Goal: Task Accomplishment & Management: Use online tool/utility

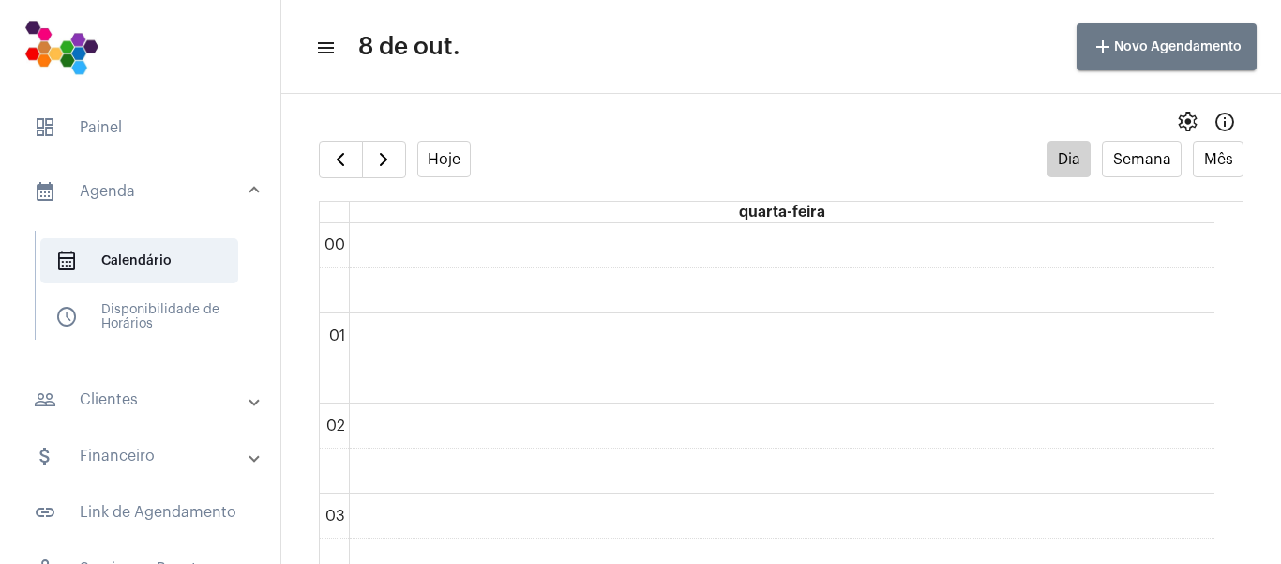
scroll to position [1784, 0]
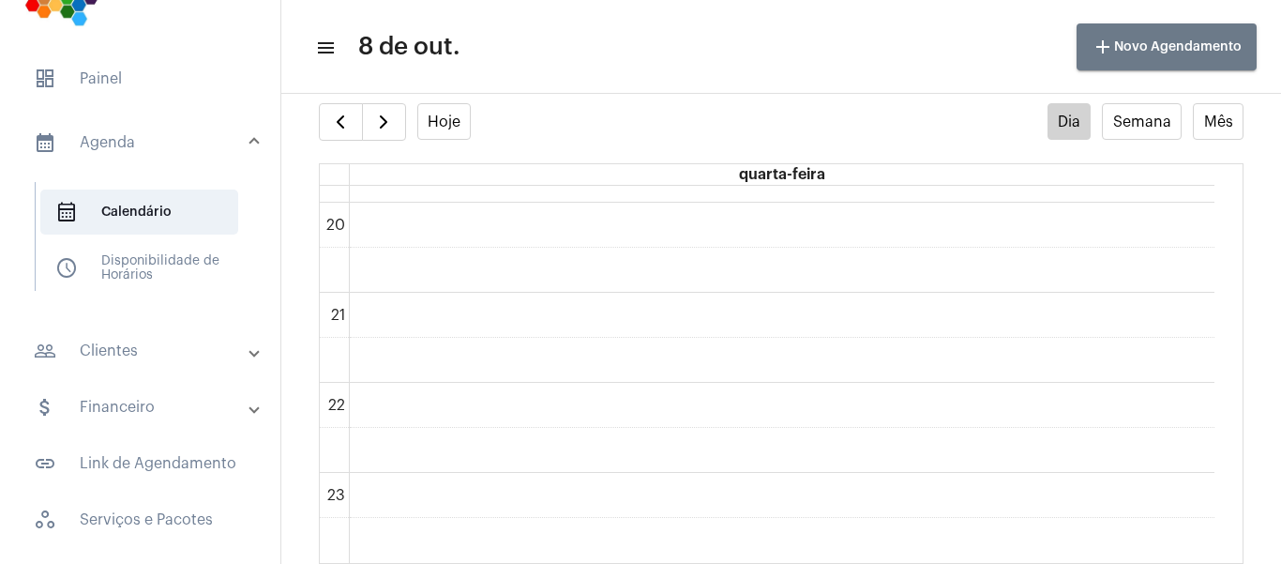
click at [117, 353] on mat-panel-title "people_outline Clientes" at bounding box center [142, 351] width 217 height 23
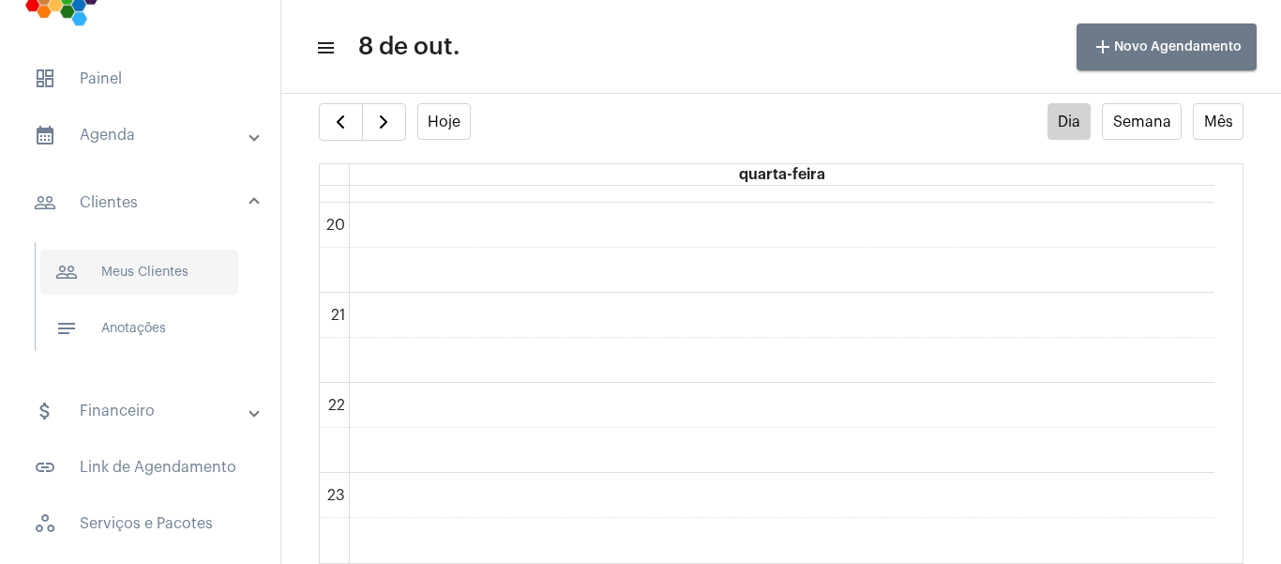
click at [131, 282] on span "people_outline Meus Clientes" at bounding box center [139, 271] width 198 height 45
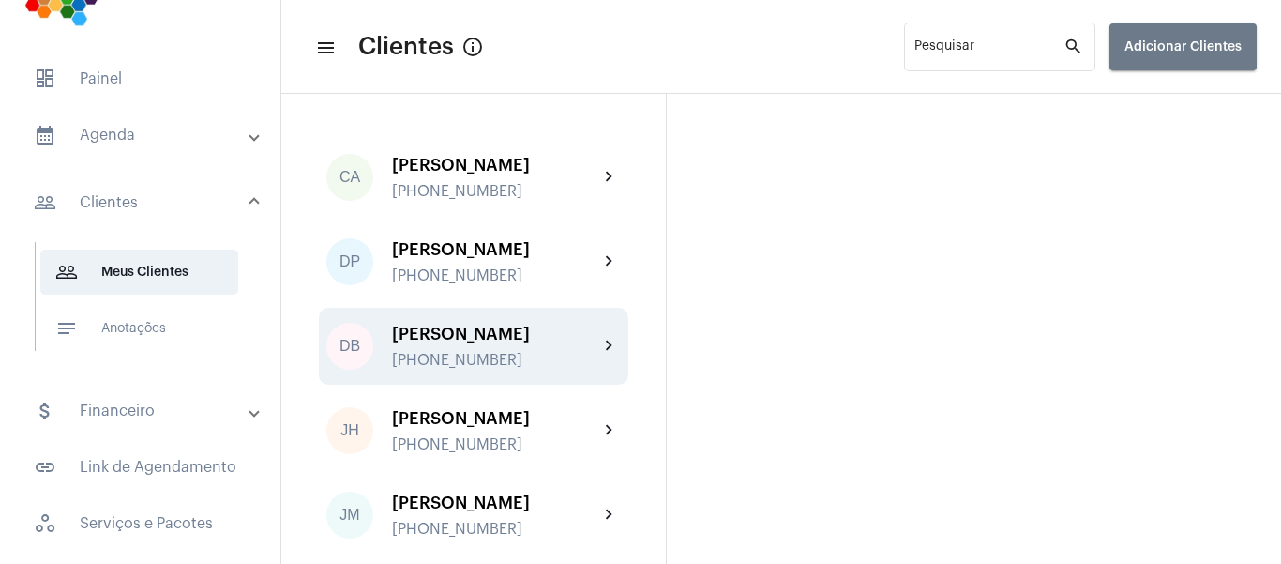
click at [500, 335] on div "[PERSON_NAME]" at bounding box center [495, 334] width 206 height 19
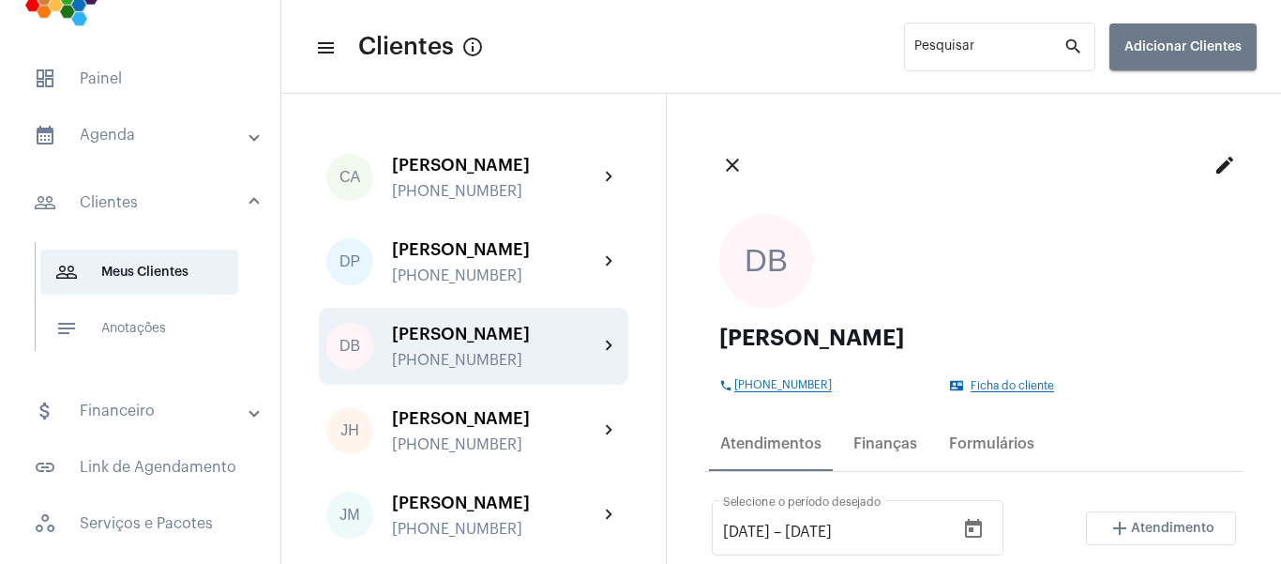
click at [448, 331] on div "[PERSON_NAME]" at bounding box center [495, 334] width 206 height 19
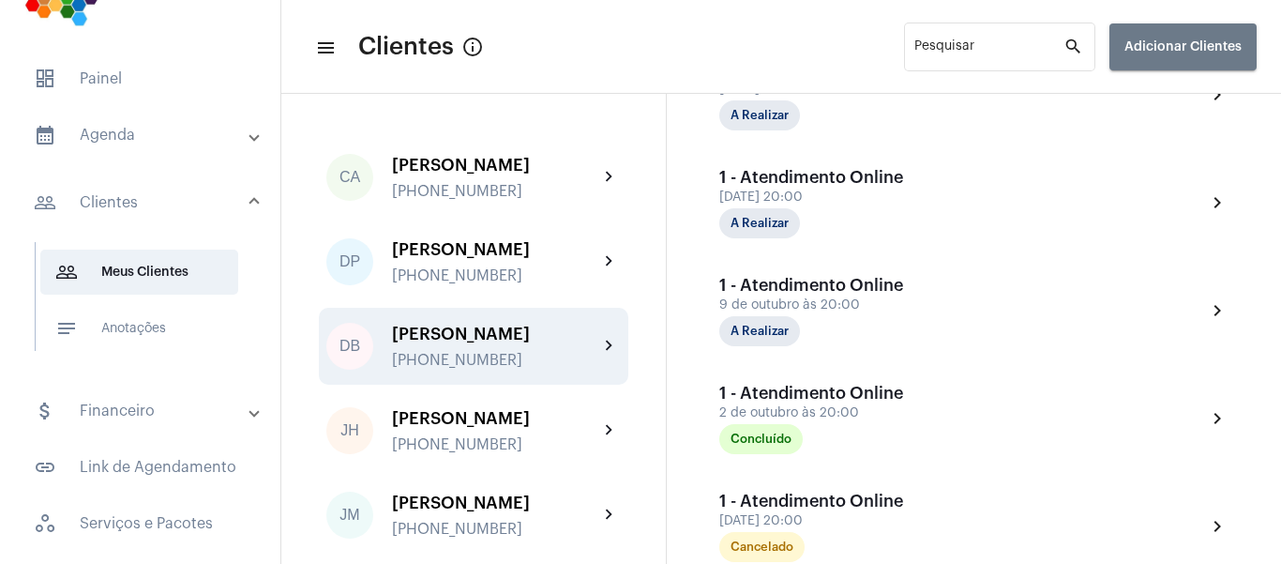
scroll to position [750, 0]
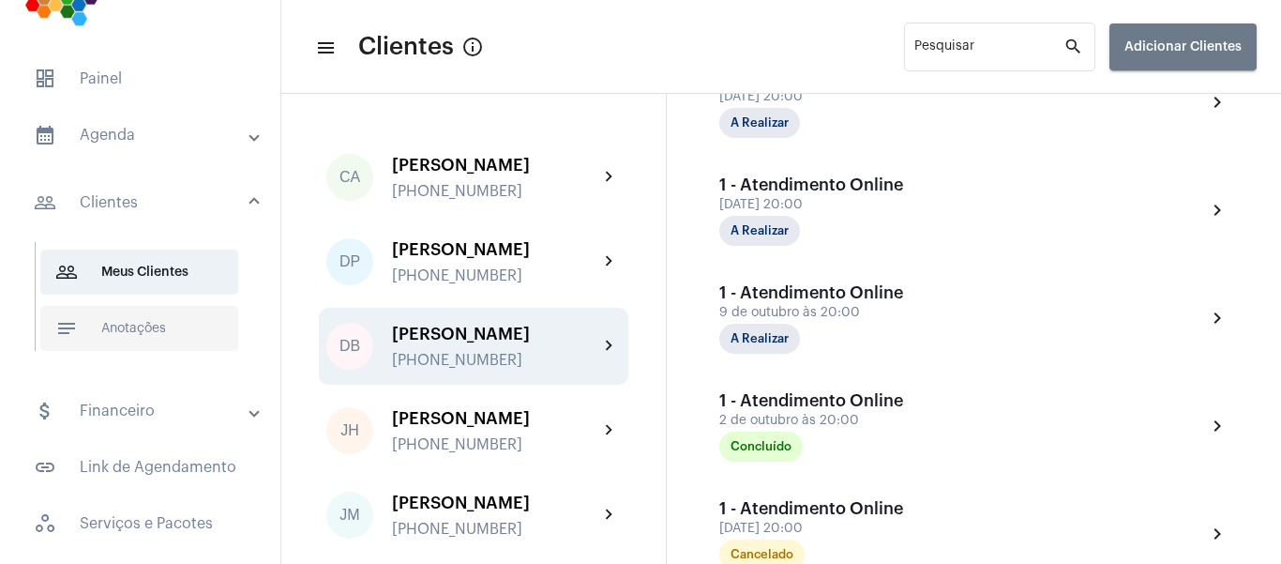
click at [162, 324] on span "notes Anotações" at bounding box center [139, 328] width 198 height 45
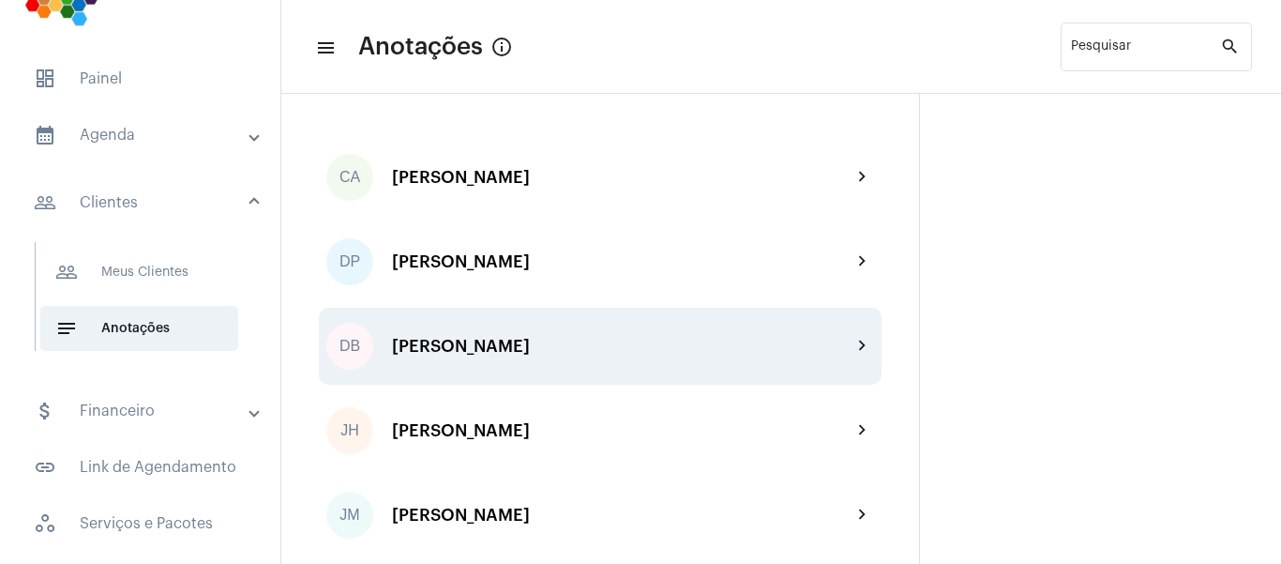
click at [510, 336] on div "DB [PERSON_NAME] chevron_right" at bounding box center [600, 346] width 563 height 77
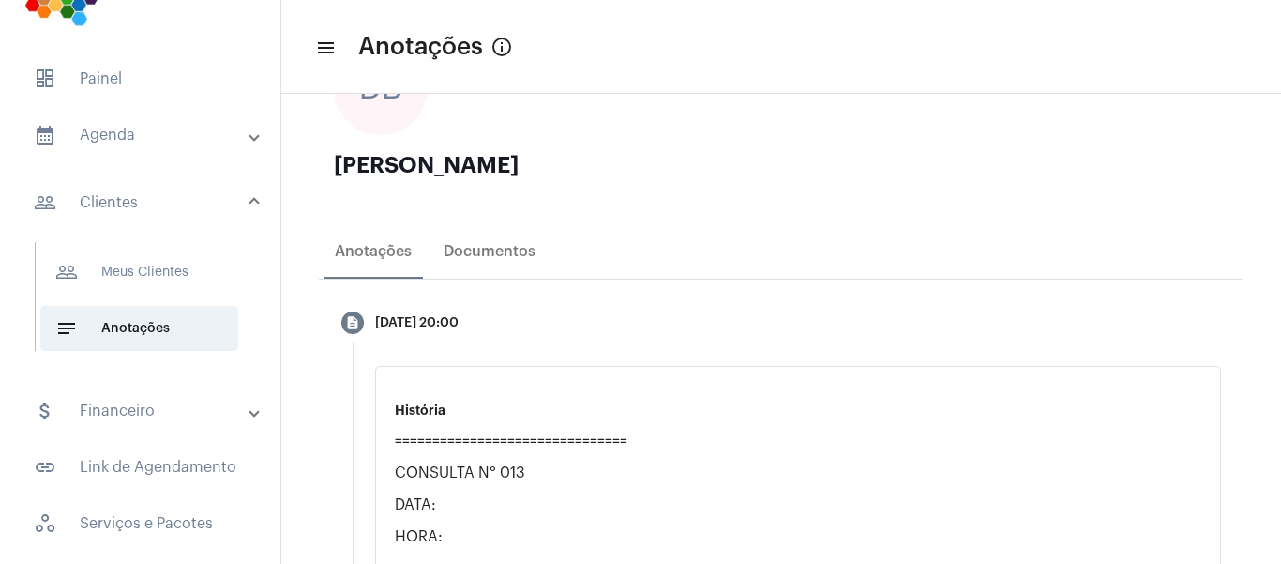
scroll to position [94, 0]
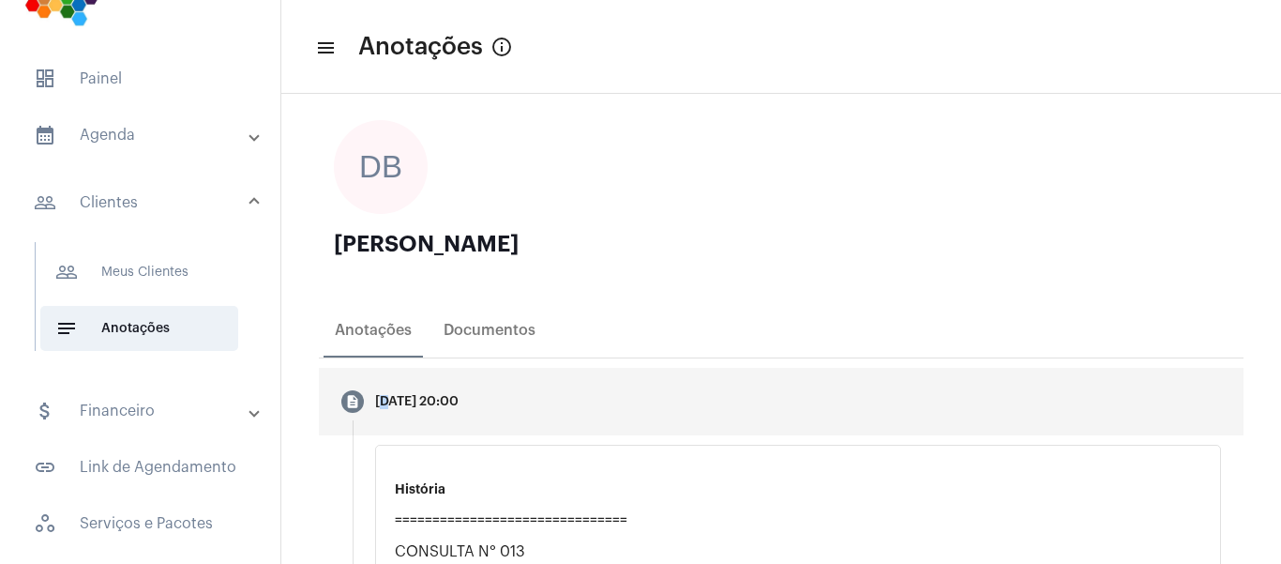
click at [393, 399] on div "[DATE] 20:00" at bounding box center [416, 402] width 83 height 14
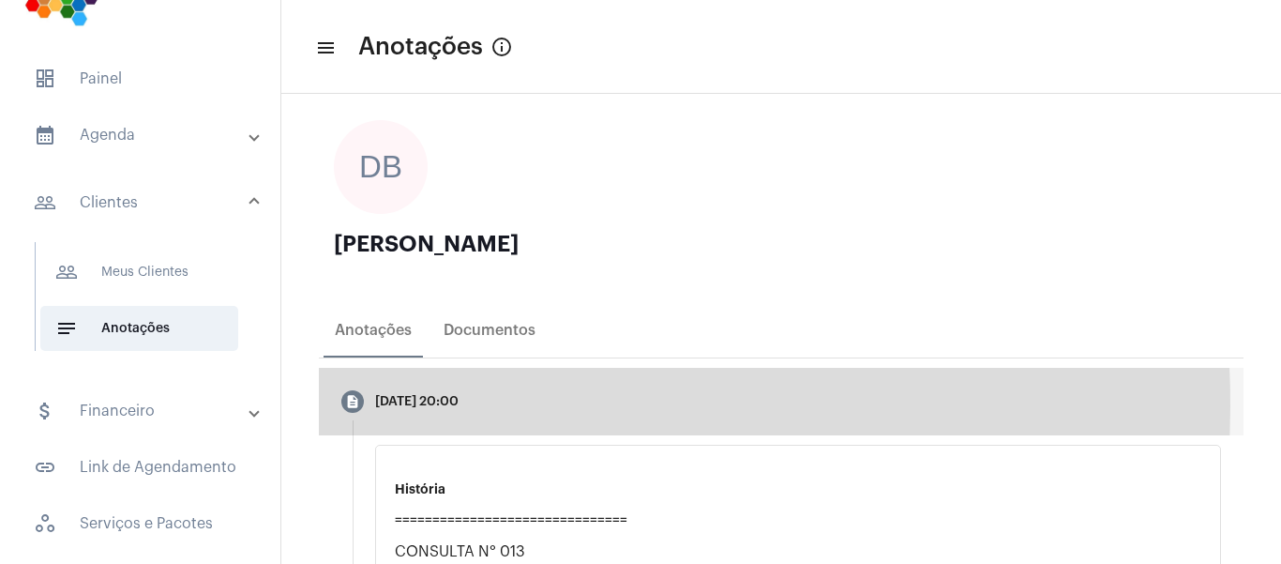
click at [352, 406] on mat-icon "description" at bounding box center [352, 401] width 15 height 15
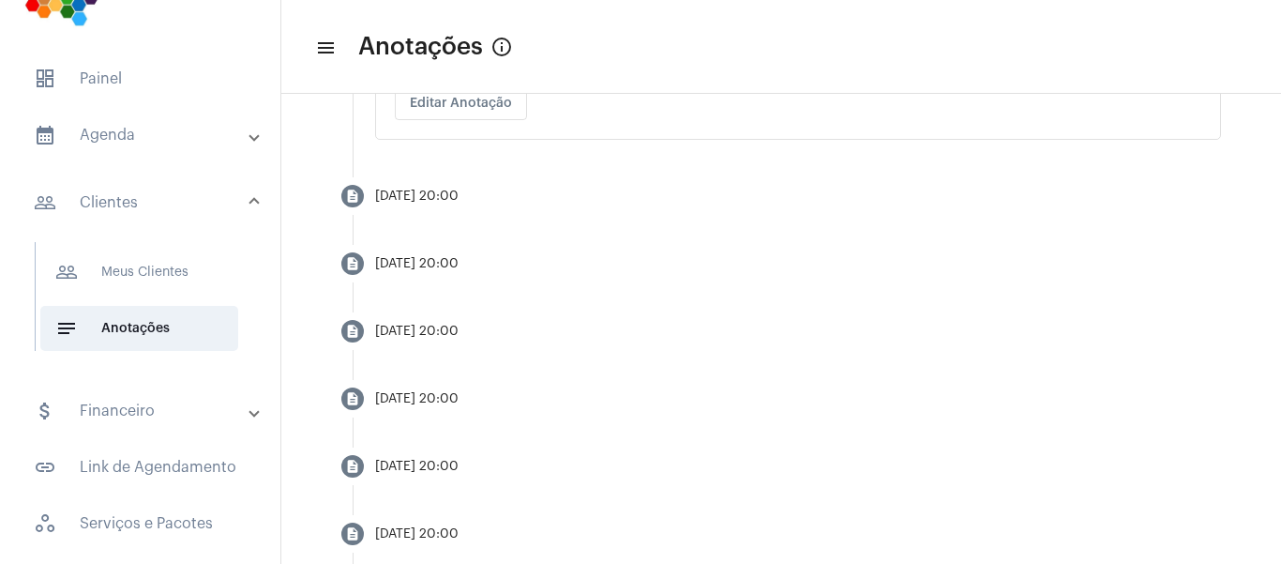
scroll to position [4127, 0]
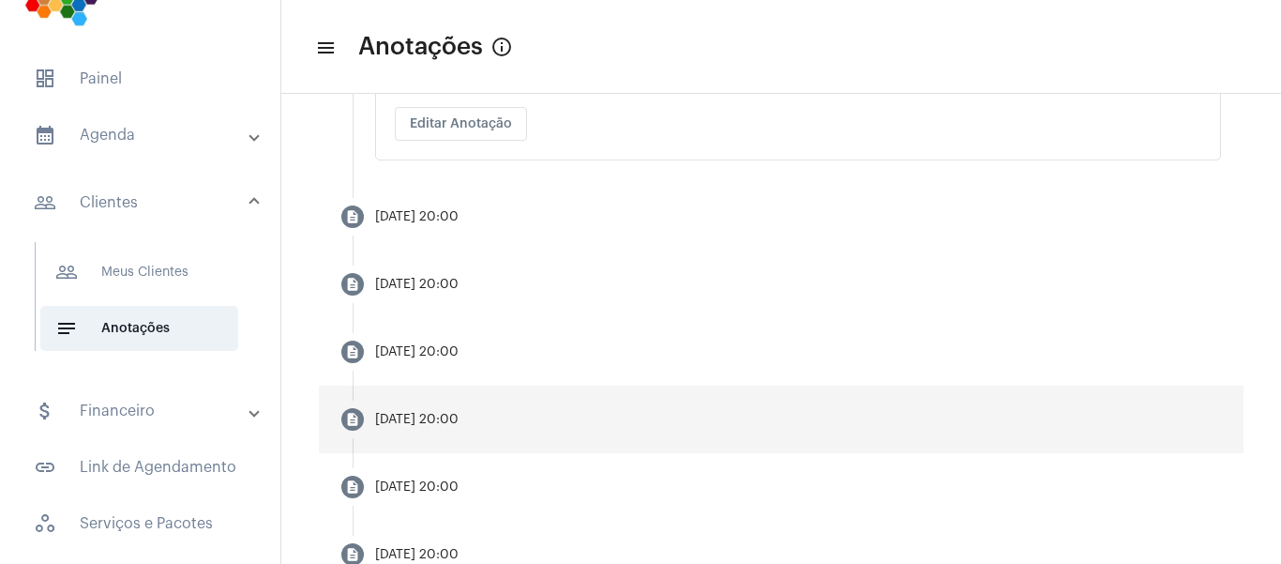
click at [417, 415] on div "[DATE] 20:00" at bounding box center [416, 420] width 83 height 14
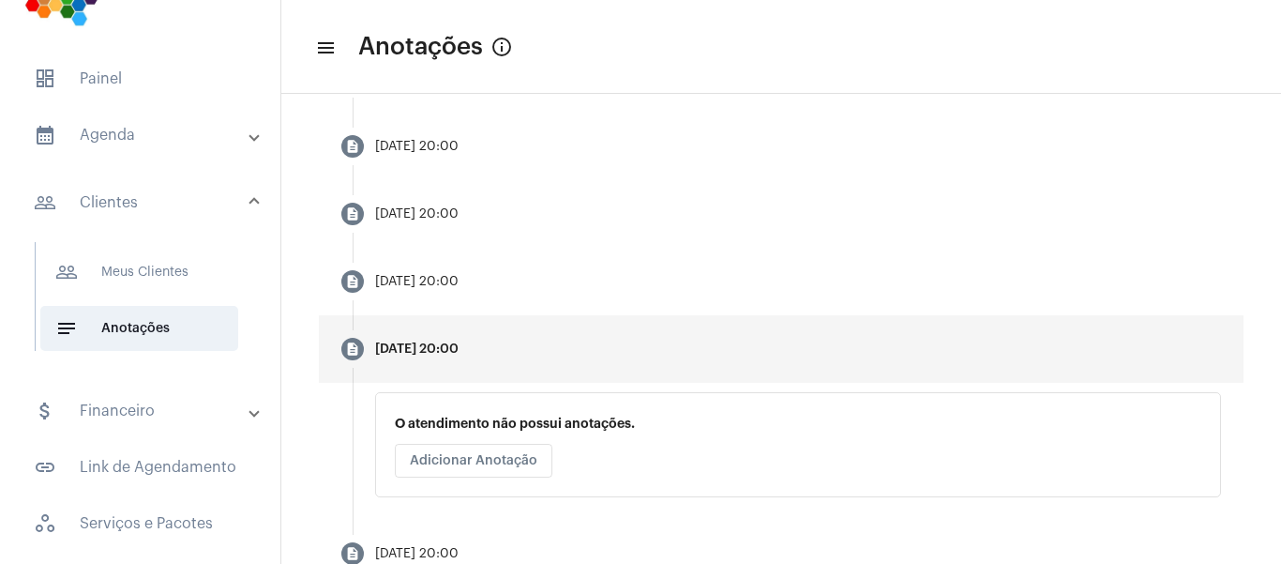
scroll to position [469, 0]
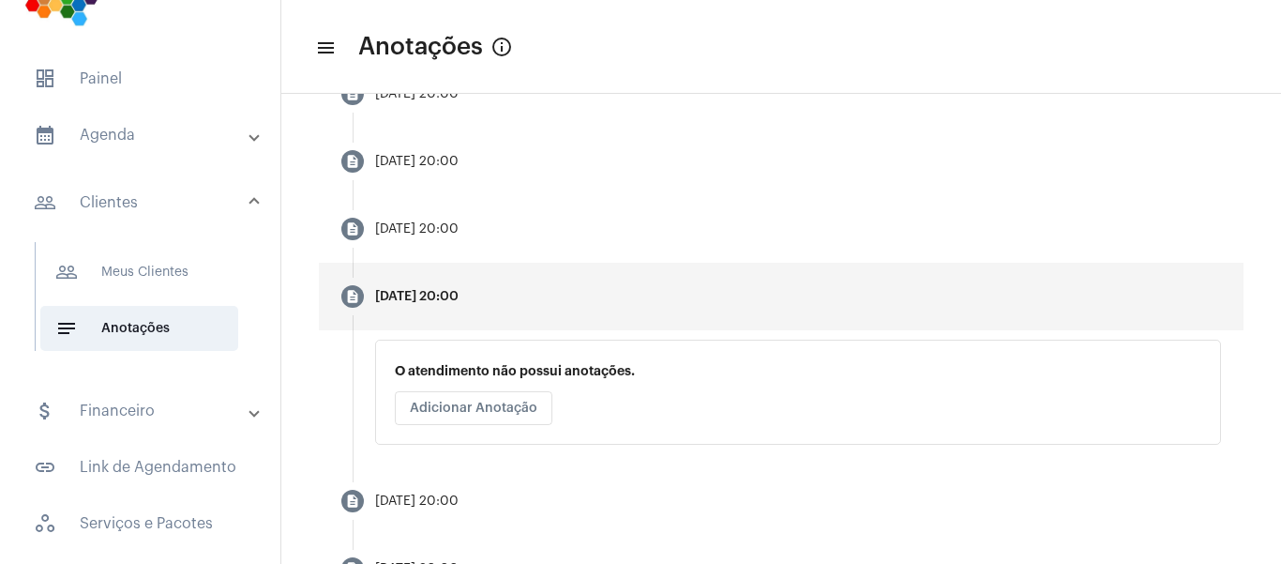
click at [524, 415] on span "Adicionar Anotação" at bounding box center [474, 407] width 128 height 13
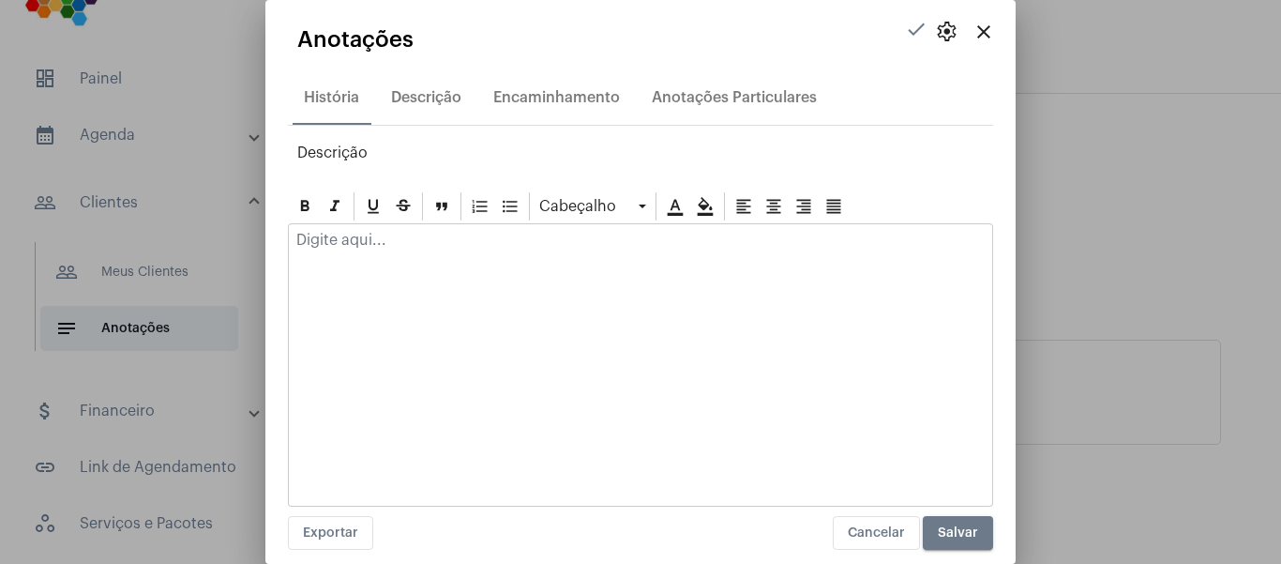
click at [455, 259] on div at bounding box center [640, 244] width 703 height 41
